Goal: Transaction & Acquisition: Subscribe to service/newsletter

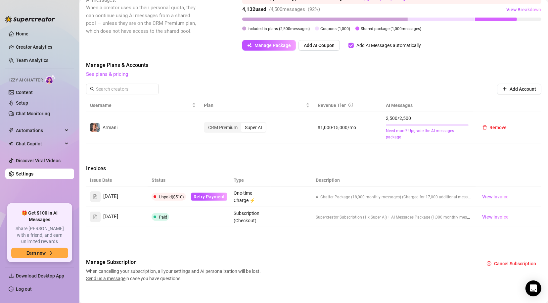
scroll to position [151, 0]
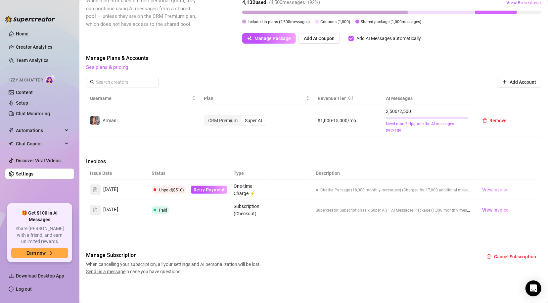
click at [378, 189] on span "View Invoice" at bounding box center [495, 189] width 26 height 7
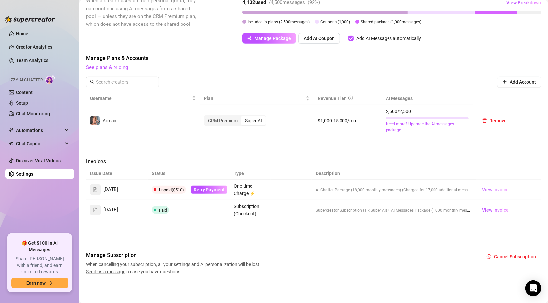
click at [378, 188] on span "View Invoice" at bounding box center [495, 189] width 26 height 7
click at [378, 190] on span "View Invoice" at bounding box center [495, 189] width 26 height 7
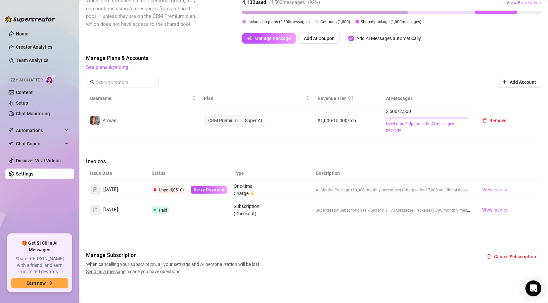
click at [378, 190] on span "View Invoice" at bounding box center [495, 189] width 26 height 7
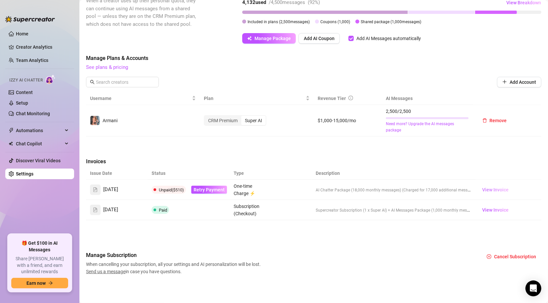
click at [378, 190] on span "View Invoice" at bounding box center [495, 189] width 26 height 7
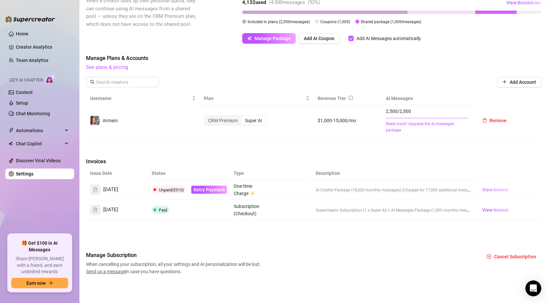
click at [378, 190] on span "View Invoice" at bounding box center [495, 189] width 26 height 7
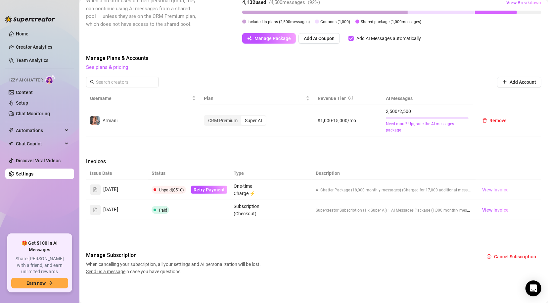
click at [378, 190] on span "View Invoice" at bounding box center [495, 189] width 26 height 7
click at [378, 210] on span "View Invoice" at bounding box center [495, 209] width 26 height 7
click at [378, 125] on link "Need more? Upgrade the AI messages package" at bounding box center [427, 127] width 83 height 13
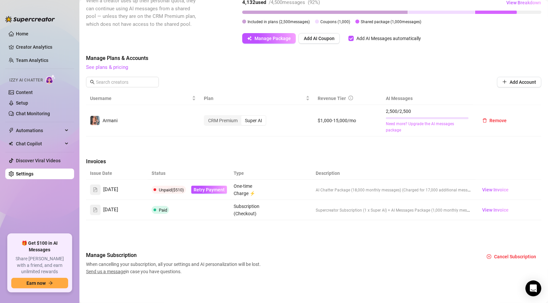
click at [378, 126] on link "Need more? Upgrade the AI messages package" at bounding box center [427, 127] width 83 height 13
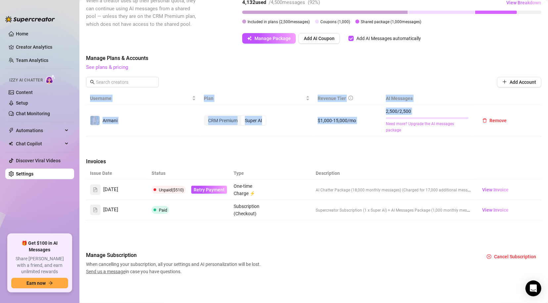
click at [378, 126] on link "Need more? Upgrade the AI messages package" at bounding box center [427, 127] width 83 height 13
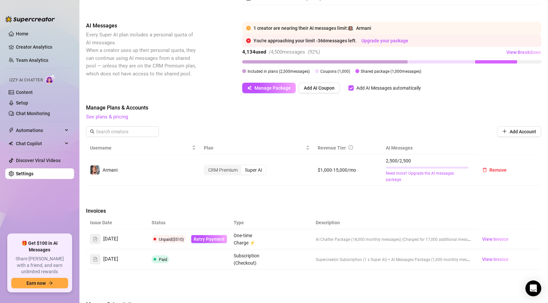
scroll to position [94, 0]
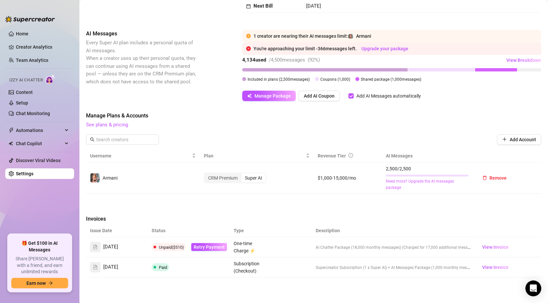
click at [391, 185] on link "Need more? Upgrade the AI messages package" at bounding box center [427, 184] width 83 height 13
click at [392, 181] on link "Need more? Upgrade the AI messages package" at bounding box center [427, 184] width 83 height 13
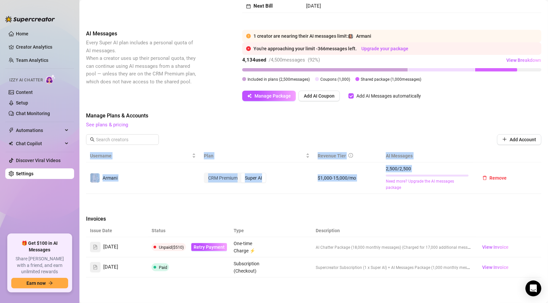
click at [392, 181] on link "Need more? Upgrade the AI messages package" at bounding box center [427, 184] width 83 height 13
click at [415, 185] on link "Need more? Upgrade the AI messages package" at bounding box center [427, 184] width 83 height 13
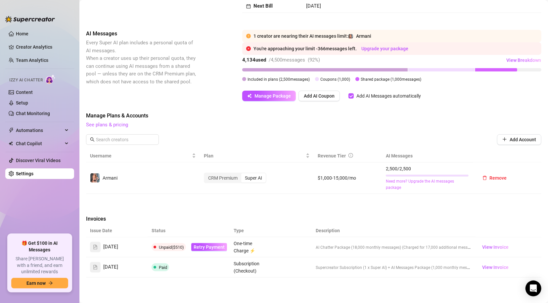
click at [449, 182] on link "Need more? Upgrade the AI messages package" at bounding box center [427, 184] width 83 height 13
click at [447, 182] on link "Need more? Upgrade the AI messages package" at bounding box center [427, 184] width 83 height 13
click at [493, 247] on span "View Invoice" at bounding box center [495, 246] width 26 height 7
click at [495, 267] on span "View Invoice" at bounding box center [495, 267] width 26 height 7
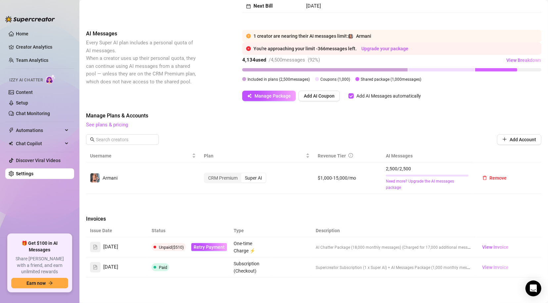
click at [495, 267] on span "View Invoice" at bounding box center [495, 267] width 26 height 7
click at [489, 246] on span "View Invoice" at bounding box center [495, 246] width 26 height 7
click at [386, 182] on link "Need more? Upgrade the AI messages package" at bounding box center [427, 184] width 83 height 13
click at [423, 181] on link "Need more? Upgrade the AI messages package" at bounding box center [427, 184] width 83 height 13
click at [495, 265] on span "View Invoice" at bounding box center [495, 267] width 26 height 7
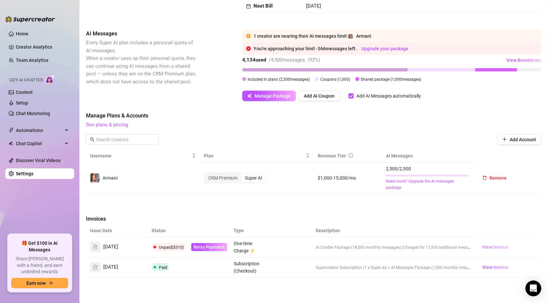
click at [485, 245] on span "View Invoice" at bounding box center [495, 246] width 26 height 7
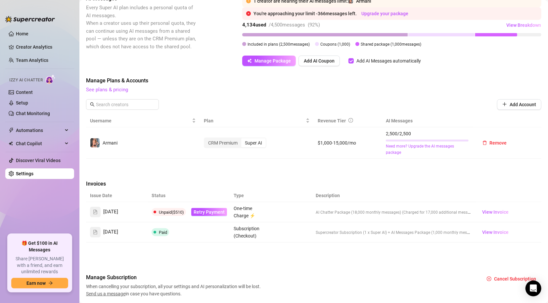
scroll to position [143, 0]
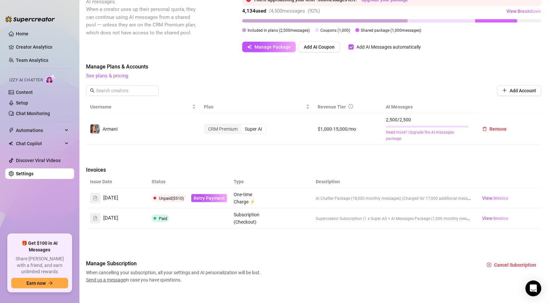
click at [404, 132] on link "Need more? Upgrade the AI messages package" at bounding box center [427, 135] width 83 height 13
click at [405, 132] on link "Need more? Upgrade the AI messages package" at bounding box center [427, 135] width 83 height 13
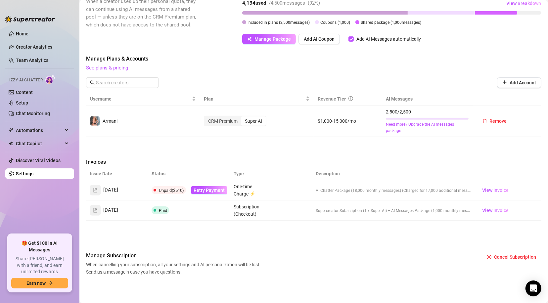
scroll to position [114, 0]
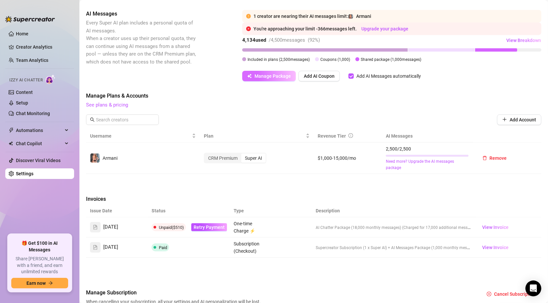
click at [269, 78] on span "Manage Package" at bounding box center [272, 75] width 36 height 5
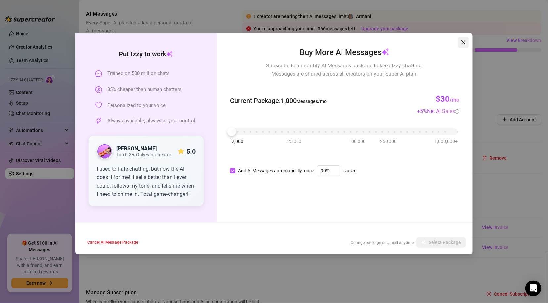
click at [465, 41] on icon "close" at bounding box center [462, 42] width 5 height 5
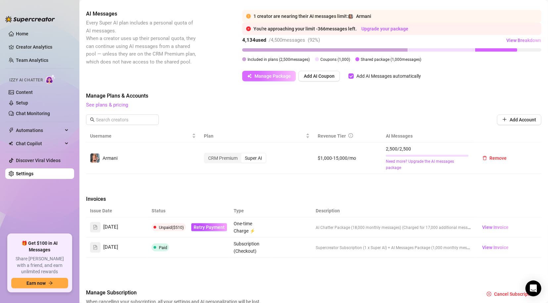
click at [272, 75] on span "Manage Package" at bounding box center [272, 75] width 36 height 5
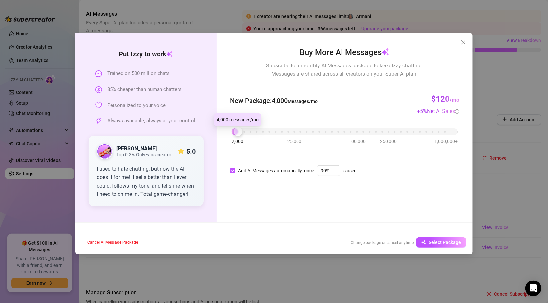
drag, startPoint x: 235, startPoint y: 132, endPoint x: 240, endPoint y: 132, distance: 4.3
click at [240, 132] on div at bounding box center [237, 131] width 9 height 9
drag, startPoint x: 237, startPoint y: 132, endPoint x: 233, endPoint y: 134, distance: 4.4
click at [233, 134] on div at bounding box center [231, 131] width 9 height 9
click at [233, 206] on div "Buy More AI Messages Subscribe to a monthly AI Messages package to keep Izzy ch…" at bounding box center [345, 127] width 256 height 189
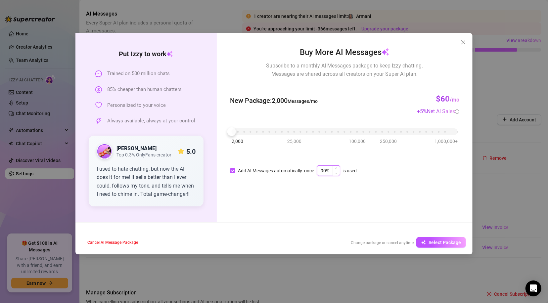
click at [325, 171] on input "90%" at bounding box center [328, 171] width 22 height 10
type input "95%"
click at [441, 243] on span "Select Package" at bounding box center [444, 242] width 32 height 5
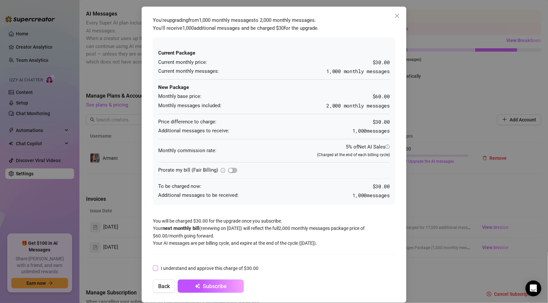
click at [154, 269] on input "I understand and approve this charge of $30.00" at bounding box center [155, 268] width 5 height 5
checkbox input "true"
click at [216, 283] on span "Subscribe" at bounding box center [215, 286] width 24 height 6
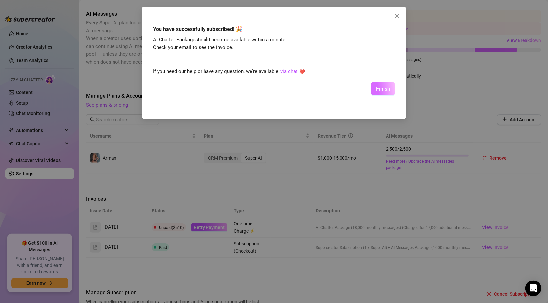
click at [375, 90] on button "Finish" at bounding box center [383, 88] width 24 height 13
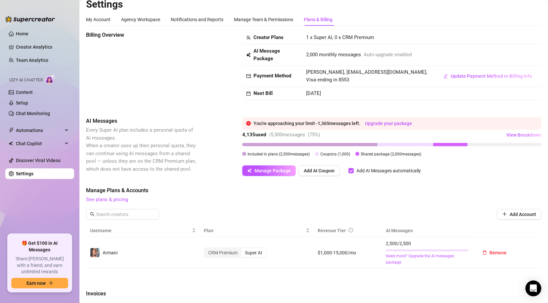
scroll to position [6, 0]
click at [33, 115] on link "Chat Monitoring" at bounding box center [33, 113] width 34 height 5
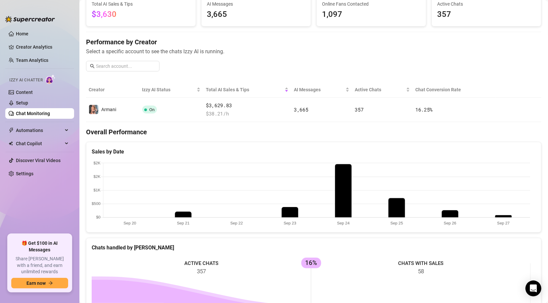
scroll to position [39, 0]
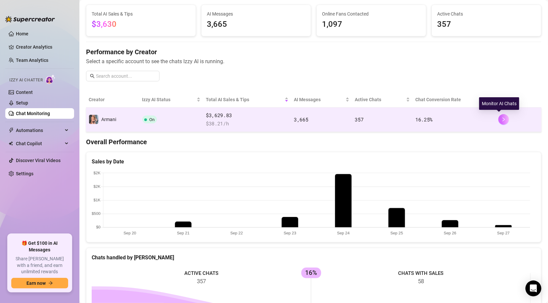
click at [500, 116] on button "button" at bounding box center [503, 119] width 11 height 11
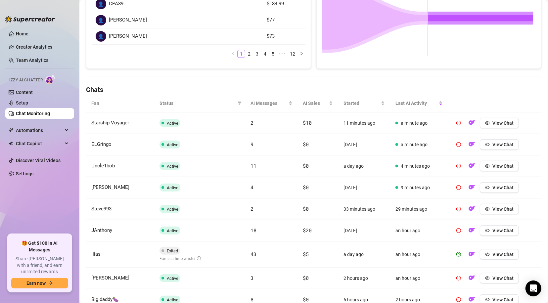
scroll to position [157, 0]
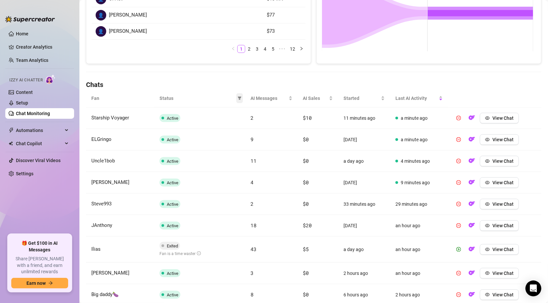
click at [237, 97] on icon "filter" at bounding box center [239, 98] width 4 height 3
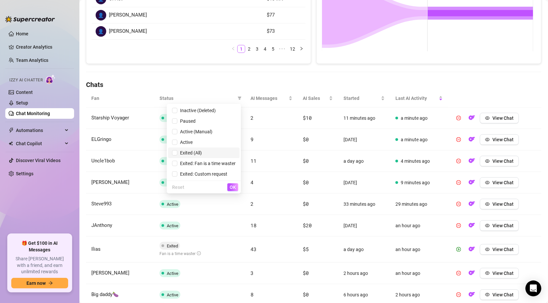
click at [190, 152] on span "Exited (All)" at bounding box center [189, 152] width 24 height 5
click at [232, 186] on span "OK" at bounding box center [233, 187] width 6 height 5
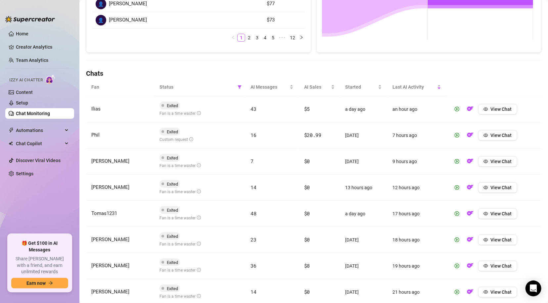
scroll to position [163, 0]
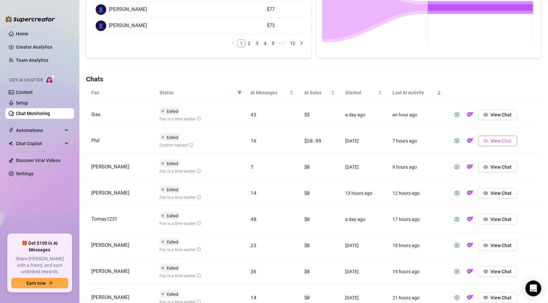
click at [483, 139] on icon "eye" at bounding box center [485, 141] width 5 height 5
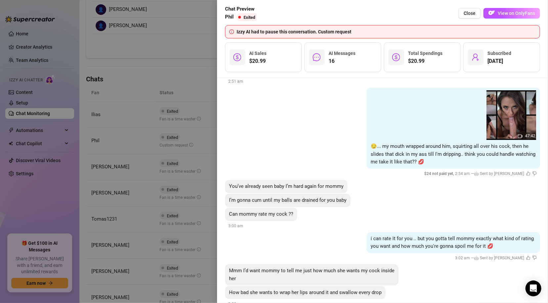
scroll to position [1611, 0]
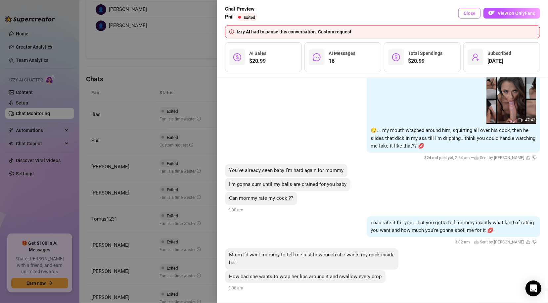
click at [466, 11] on span "Close" at bounding box center [469, 13] width 12 height 5
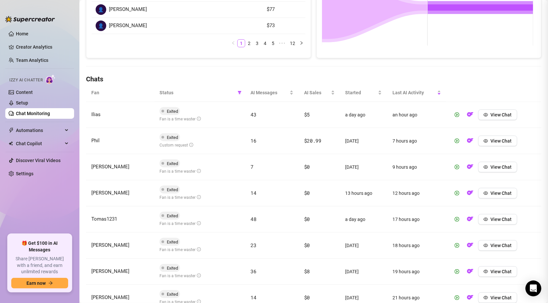
scroll to position [0, 0]
click at [454, 139] on icon "play-circle" at bounding box center [456, 141] width 5 height 5
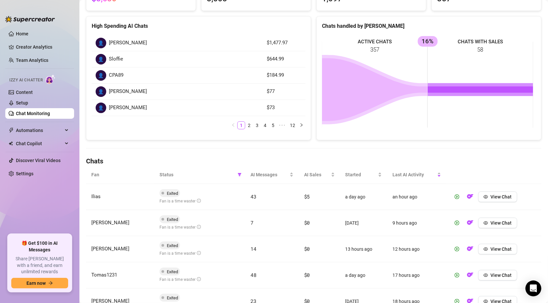
scroll to position [50, 0]
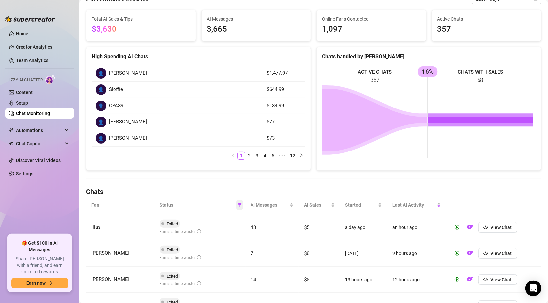
click at [237, 204] on icon "filter" at bounding box center [239, 204] width 4 height 3
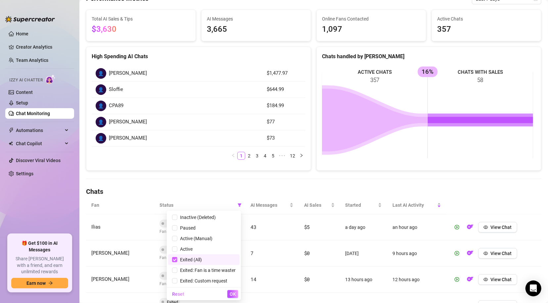
click at [174, 260] on input "checkbox" at bounding box center [174, 259] width 5 height 5
checkbox input "false"
click at [231, 294] on span "OK" at bounding box center [233, 293] width 6 height 5
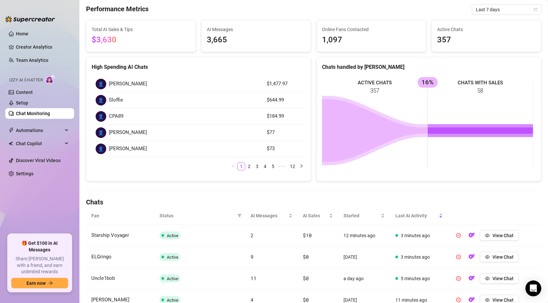
scroll to position [39, 0]
